Goal: Information Seeking & Learning: Learn about a topic

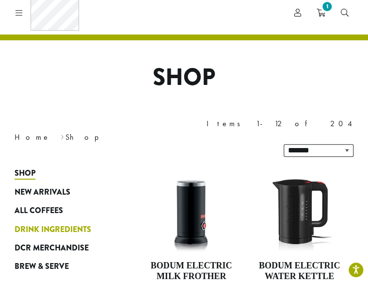
scroll to position [27, 0]
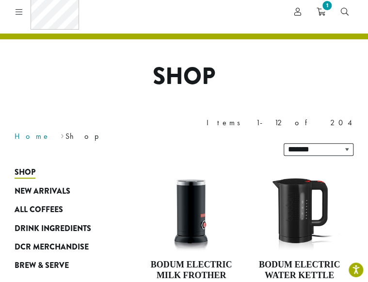
click at [24, 131] on link "Home" at bounding box center [33, 136] width 36 height 10
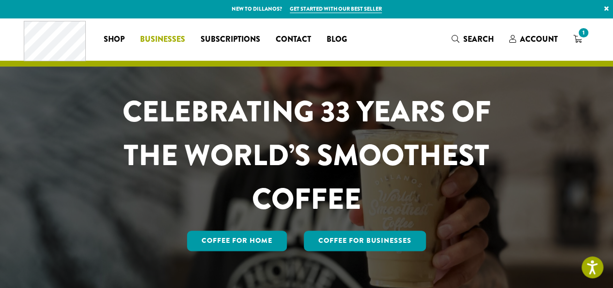
click at [167, 42] on span "Businesses" at bounding box center [162, 39] width 45 height 12
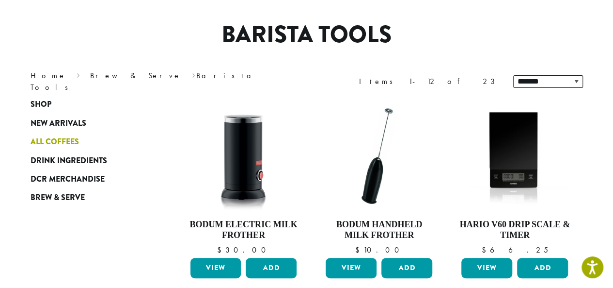
click at [64, 142] on span "All Coffees" at bounding box center [55, 142] width 48 height 12
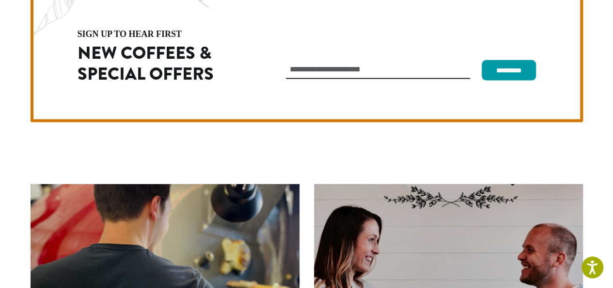
scroll to position [2740, 0]
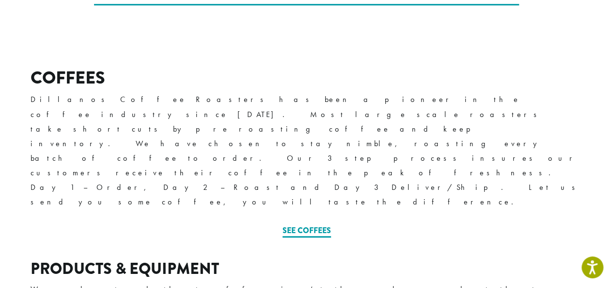
scroll to position [327, 0]
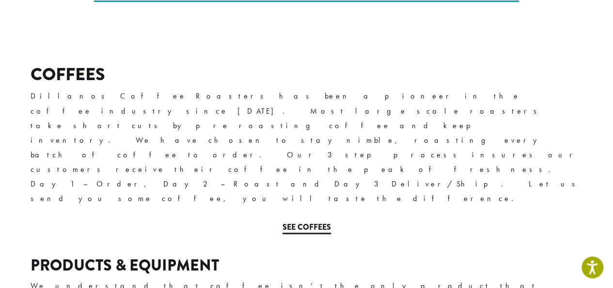
click at [311, 221] on link "See Coffees" at bounding box center [307, 227] width 48 height 13
